Goal: Find specific page/section: Find specific page/section

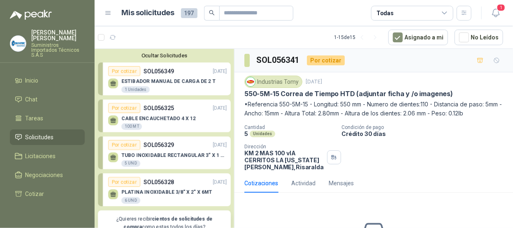
scroll to position [73, 0]
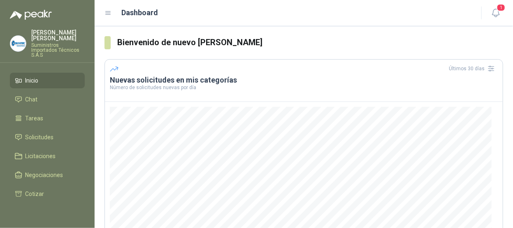
click at [28, 76] on span "Inicio" at bounding box center [31, 80] width 13 height 9
click at [49, 133] on span "Solicitudes" at bounding box center [39, 137] width 28 height 9
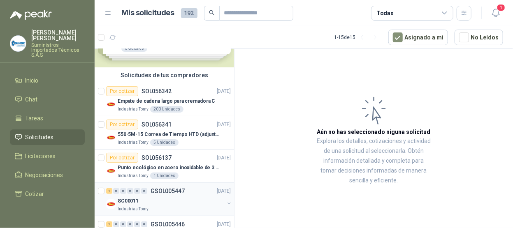
scroll to position [123, 0]
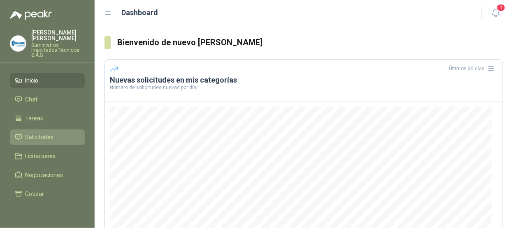
click at [45, 133] on span "Solicitudes" at bounding box center [39, 137] width 28 height 9
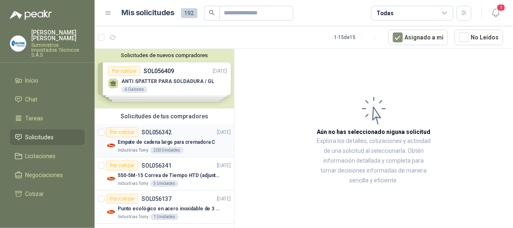
click at [183, 140] on p "Empate de cadena largo para cremadora C" at bounding box center [166, 143] width 97 height 8
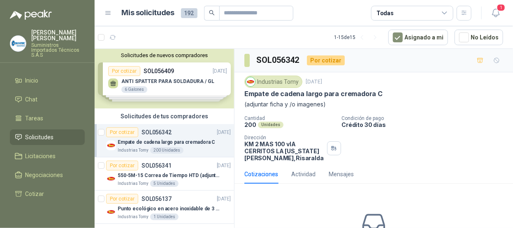
click at [181, 134] on div "Por cotizar SOL056342 17/09/25" at bounding box center [168, 132] width 125 height 10
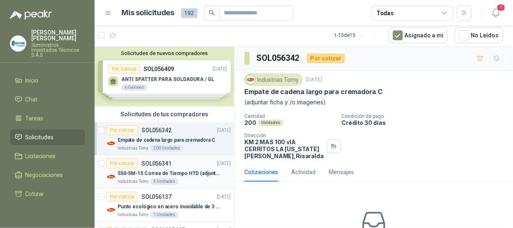
scroll to position [41, 0]
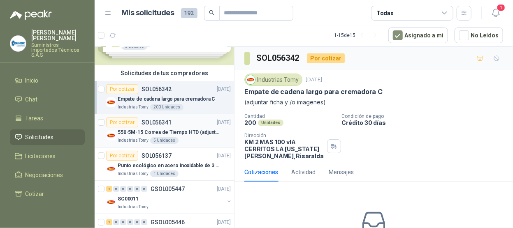
click at [190, 125] on div "Por cotizar SOL056341 17/09/25" at bounding box center [168, 123] width 125 height 10
